Goal: Information Seeking & Learning: Find specific fact

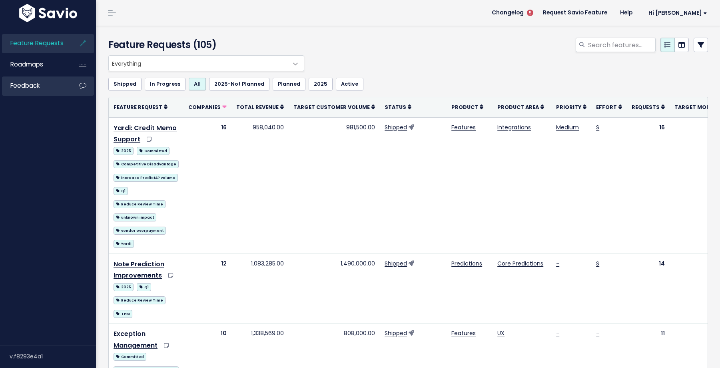
click at [35, 89] on span "Feedback" at bounding box center [24, 85] width 29 height 8
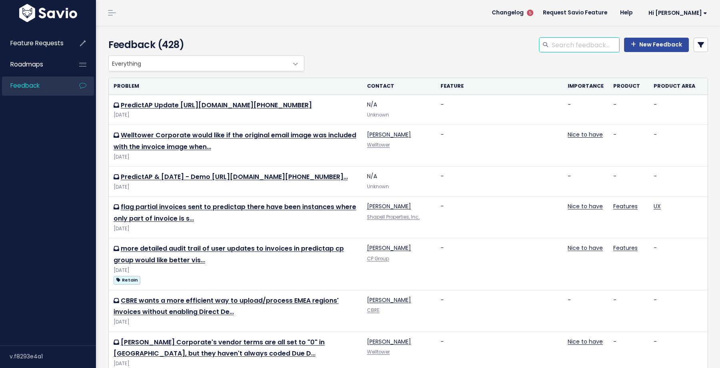
click at [594, 48] on input "search" at bounding box center [585, 45] width 68 height 14
type input "RMR"
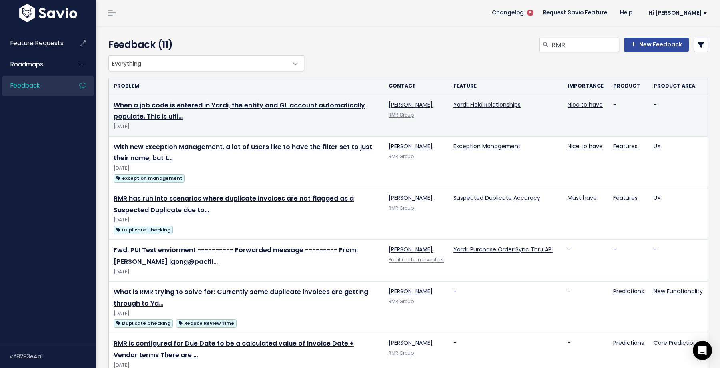
click at [322, 113] on td "When a job code is entered in Yardi, the entity and GL account automatically po…" at bounding box center [246, 115] width 275 height 42
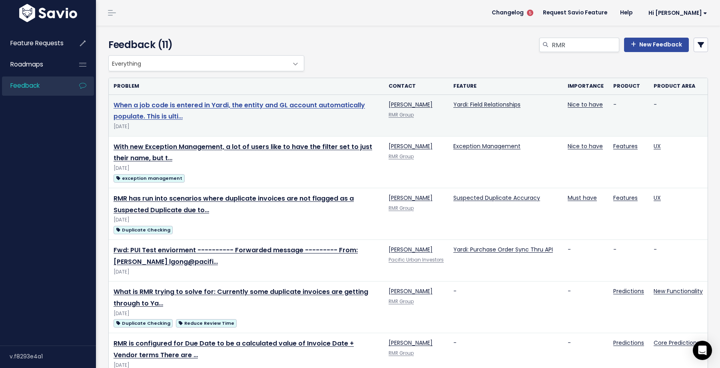
click at [318, 106] on link "When a job code is entered in Yardi, the entity and GL account automatically po…" at bounding box center [240, 110] width 252 height 21
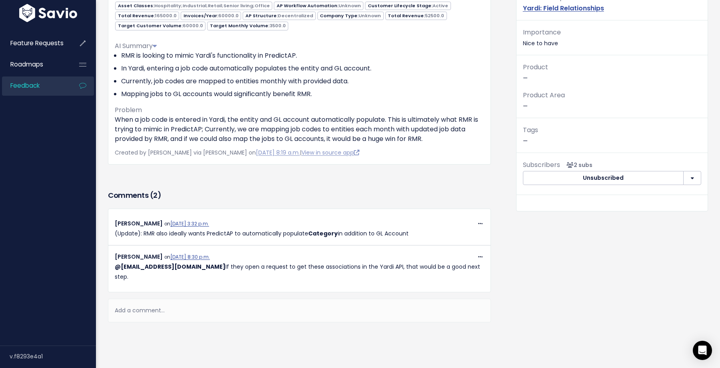
scroll to position [97, 0]
click at [406, 222] on div "Caroline Boyden on Sept. 24, 2025, 3:32 p.m." at bounding box center [300, 223] width 370 height 10
click at [393, 232] on p "(Update): RMR also ideally wants PredictAP to automatically populate Category i…" at bounding box center [300, 233] width 370 height 10
click at [428, 232] on p "(Update): RMR also ideally wants PredictAP to automatically populate Category i…" at bounding box center [300, 233] width 370 height 10
